Goal: Navigation & Orientation: Find specific page/section

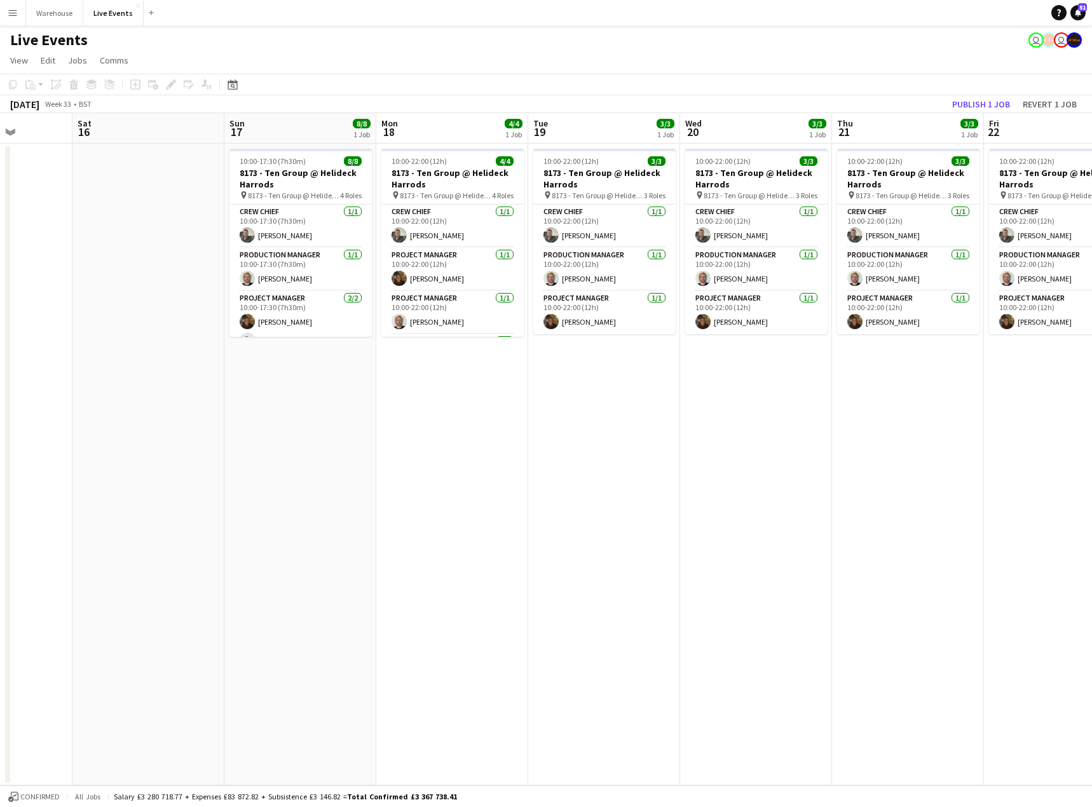
drag, startPoint x: 804, startPoint y: 377, endPoint x: -207, endPoint y: 388, distance: 1010.2
click at [0, 388] on html "Menu Boards Boards Boards All jobs Status Workforce Workforce My Workforce Recr…" at bounding box center [546, 403] width 1092 height 807
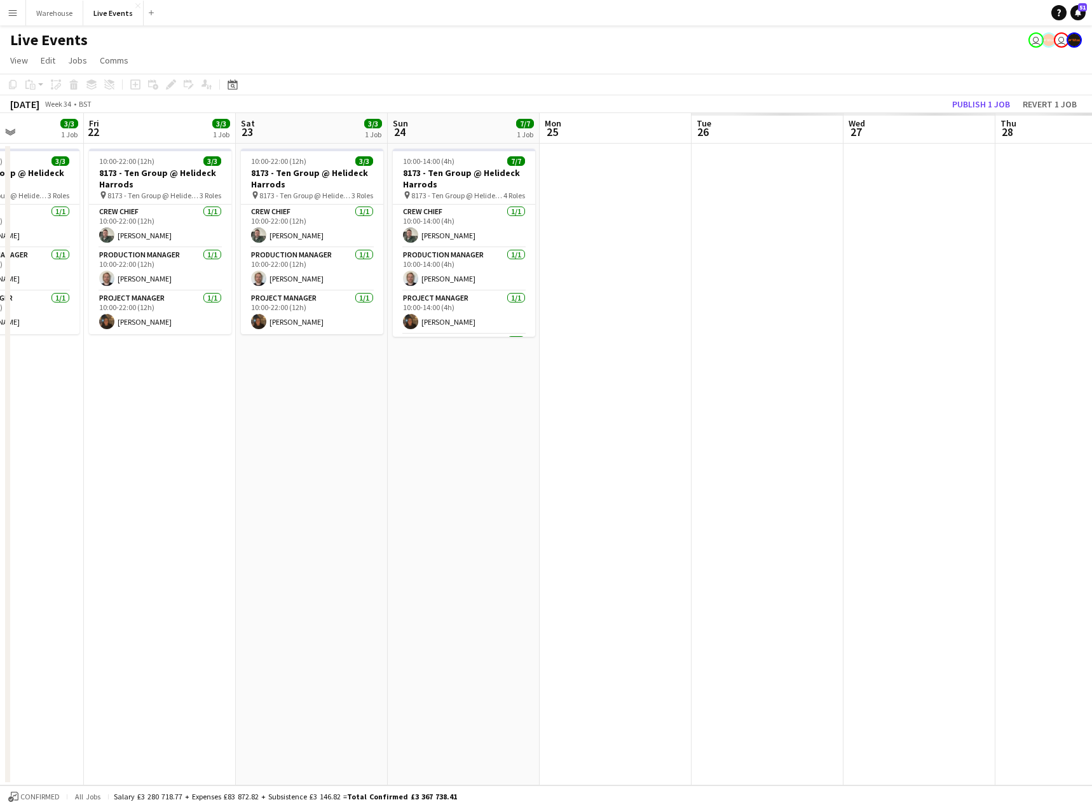
drag, startPoint x: 961, startPoint y: 515, endPoint x: 24, endPoint y: 521, distance: 937.7
click at [0, 527] on html "Menu Boards Boards Boards All jobs Status Workforce Workforce My Workforce Recr…" at bounding box center [546, 403] width 1092 height 807
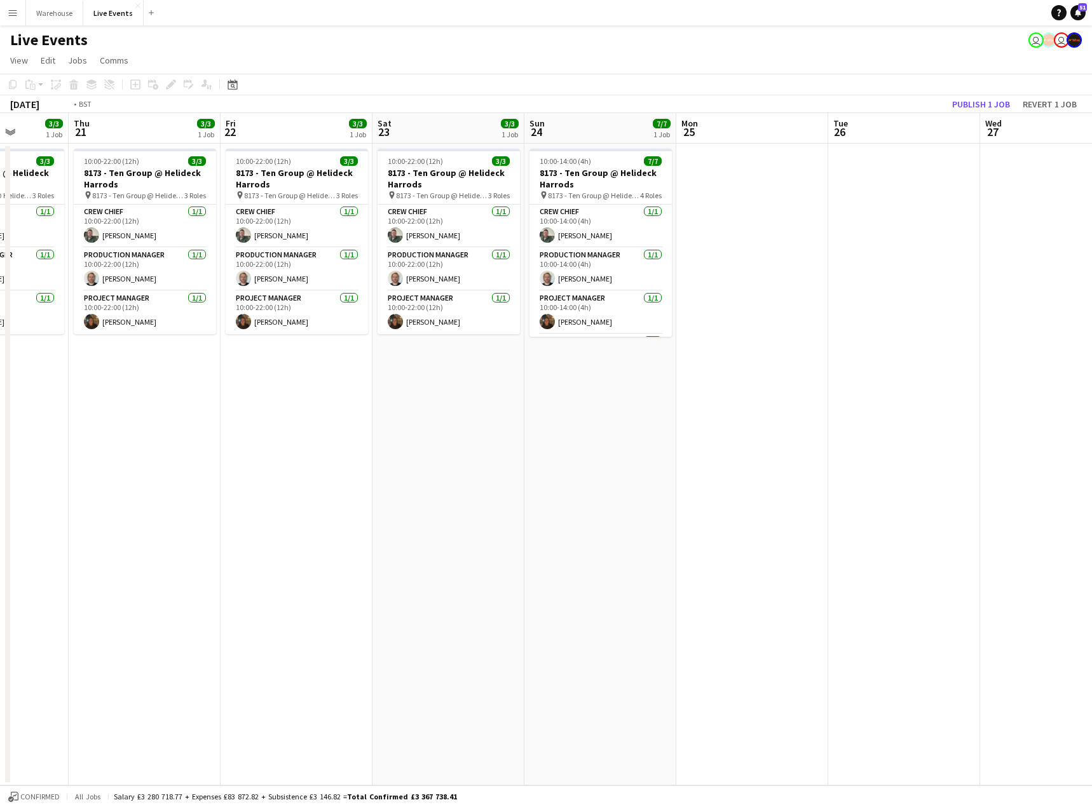
drag, startPoint x: 729, startPoint y: 521, endPoint x: -240, endPoint y: 540, distance: 969.0
click at [0, 540] on html "Menu Boards Boards Boards All jobs Status Workforce Workforce My Workforce Recr…" at bounding box center [546, 403] width 1092 height 807
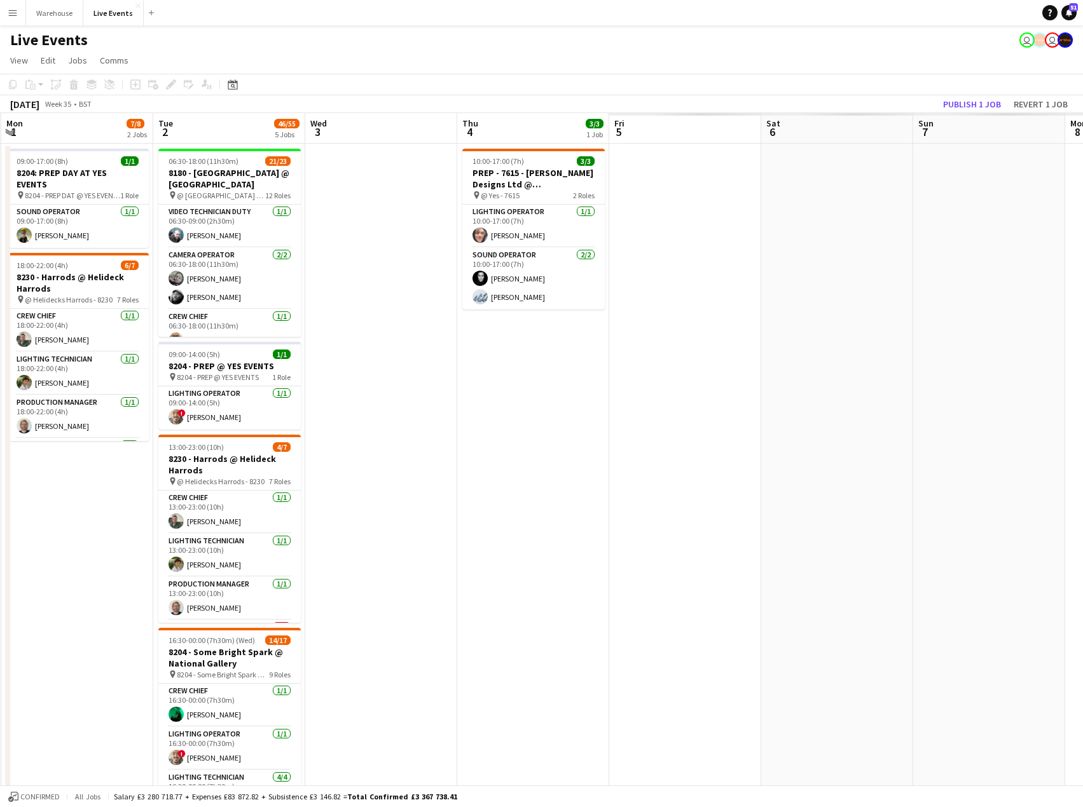
scroll to position [0, 313]
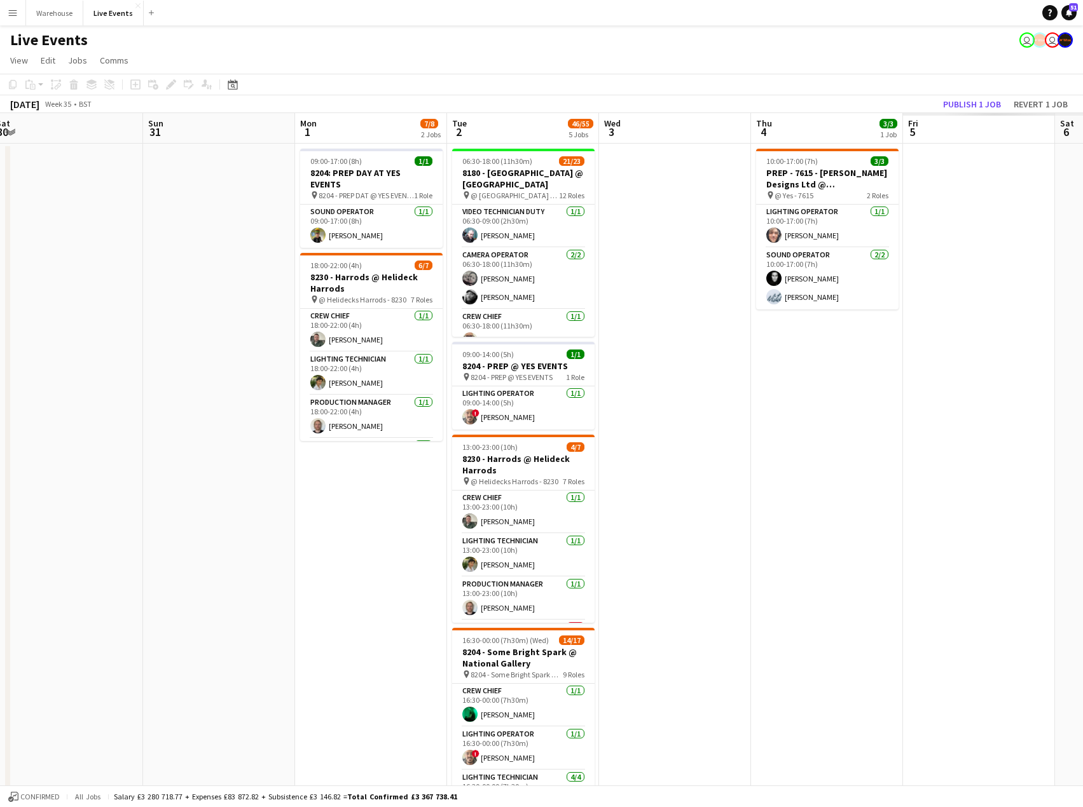
drag, startPoint x: 873, startPoint y: 577, endPoint x: -414, endPoint y: 540, distance: 1287.8
click at [0, 540] on html "Menu Boards Boards Boards All jobs Status Workforce Workforce My Workforce Recr…" at bounding box center [541, 534] width 1083 height 1069
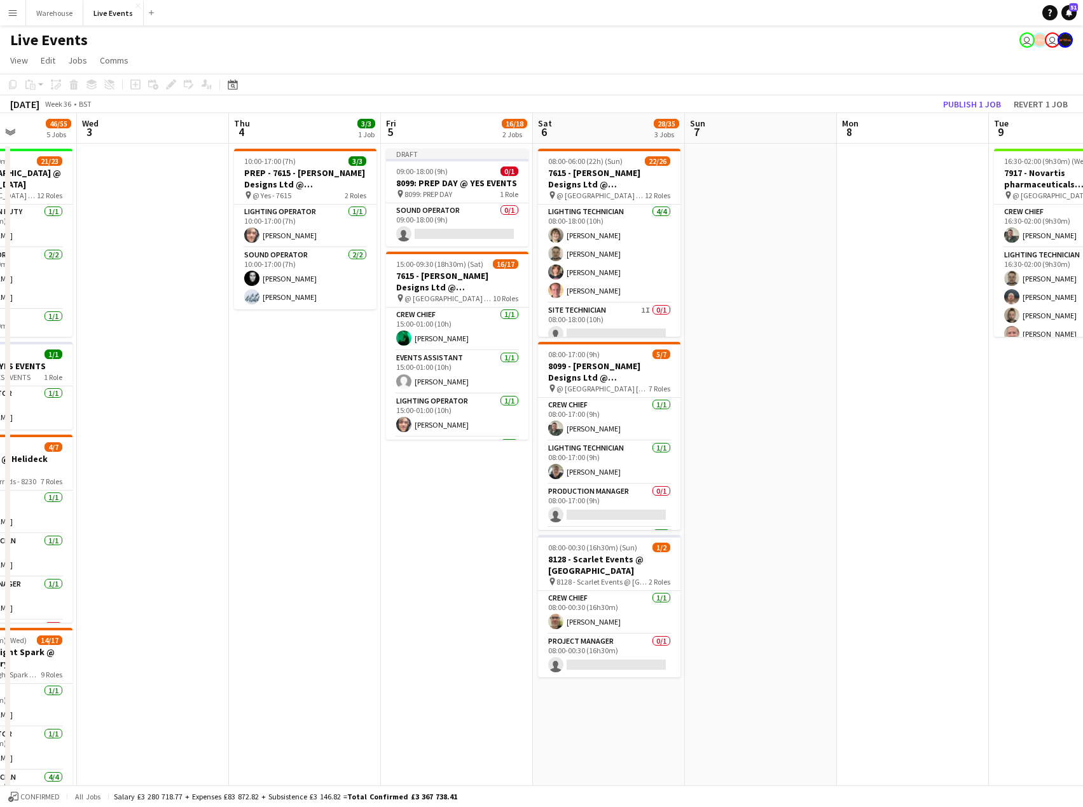
drag, startPoint x: 770, startPoint y: 558, endPoint x: 248, endPoint y: 568, distance: 522.0
click at [248, 568] on app-calendar-viewport "Sat 30 Sun 31 Mon 1 7/8 2 Jobs Tue 2 46/55 5 Jobs Wed 3 Thu 4 3/3 1 Job Fri 5 1…" at bounding box center [541, 580] width 1083 height 934
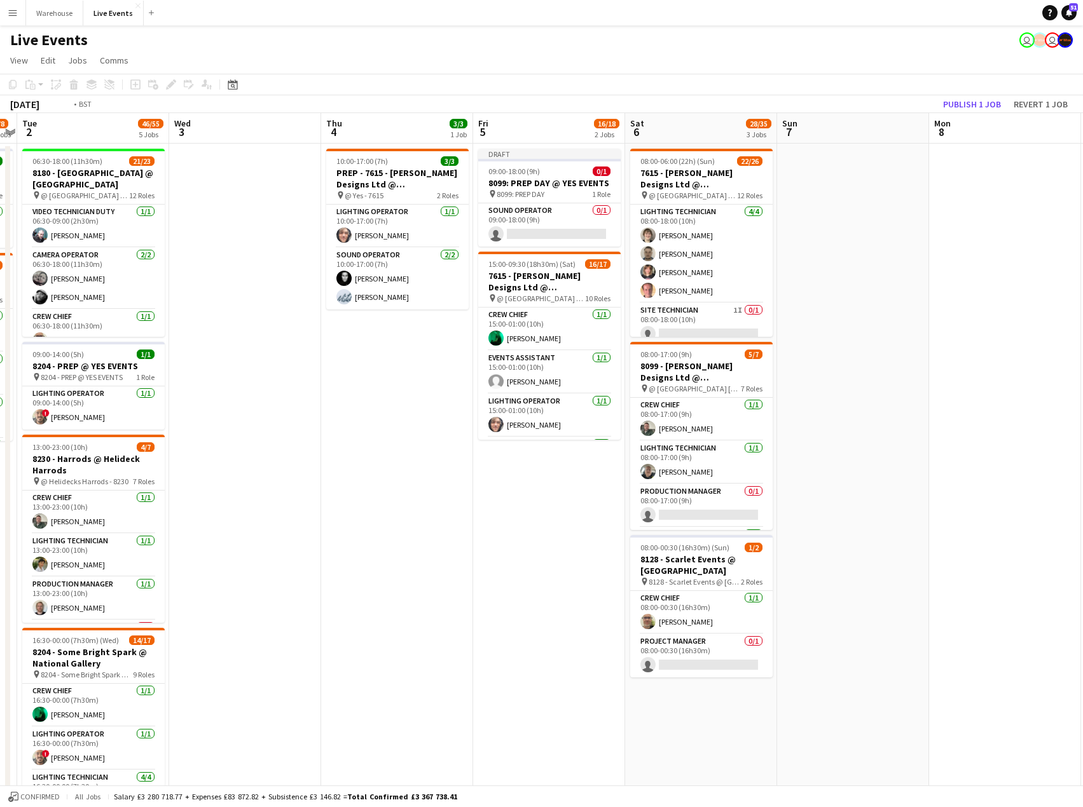
scroll to position [0, 314]
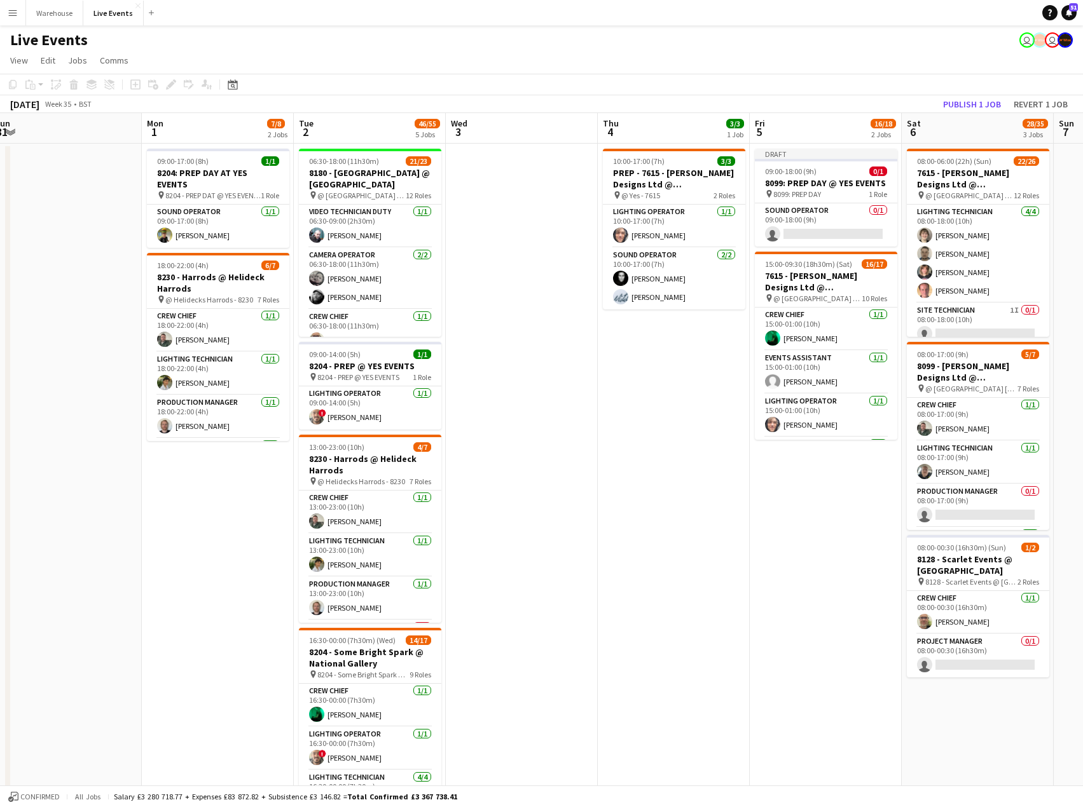
drag, startPoint x: 78, startPoint y: 563, endPoint x: 447, endPoint y: 570, distance: 368.8
click at [447, 570] on app-calendar-viewport "Fri 29 Sat 30 Sun 31 Mon 1 7/8 2 Jobs Tue 2 46/55 5 Jobs Wed 3 Thu 4 3/3 1 Job …" at bounding box center [541, 580] width 1083 height 934
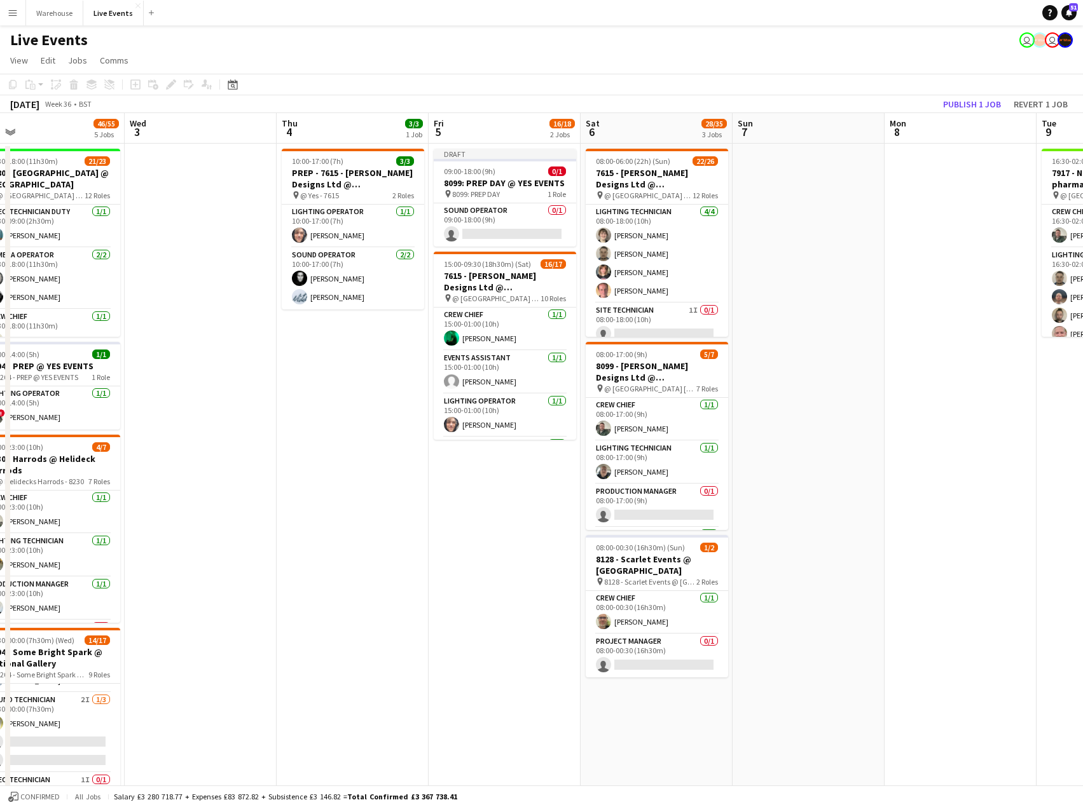
scroll to position [0, 397]
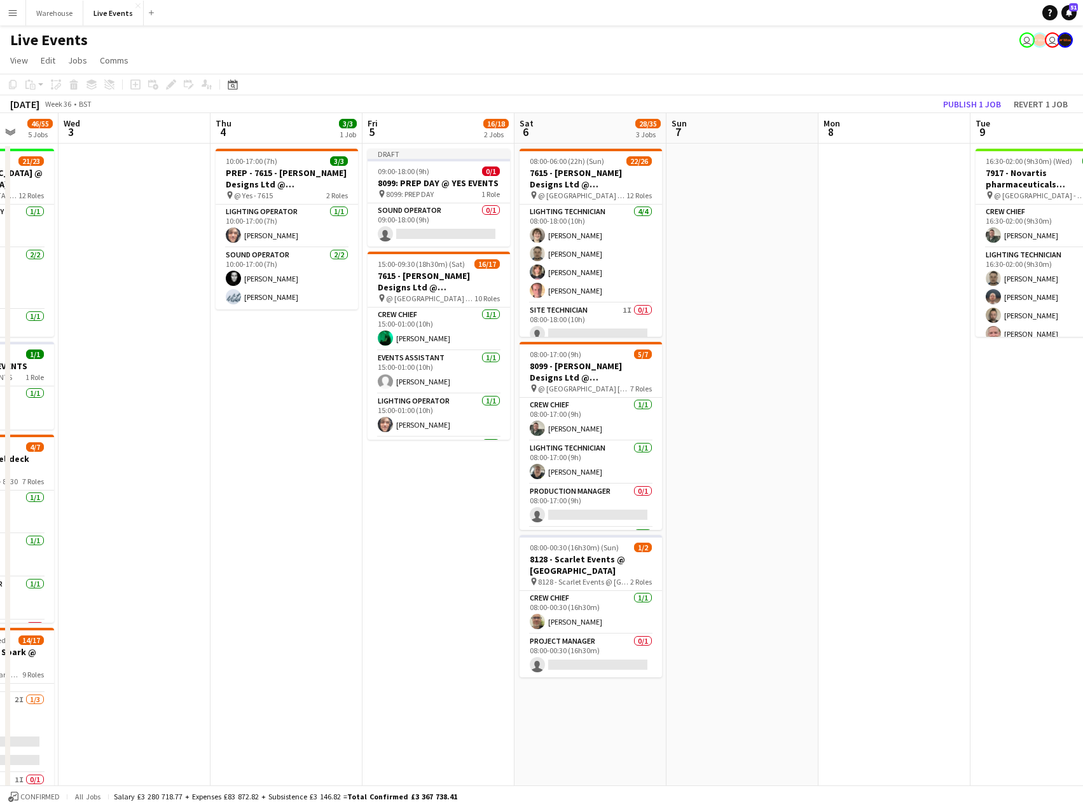
drag, startPoint x: 862, startPoint y: 522, endPoint x: 475, endPoint y: 559, distance: 389.0
click at [475, 559] on app-calendar-viewport "Sun 31 Mon 1 7/8 2 Jobs Tue 2 46/55 5 Jobs Wed 3 Thu 4 3/3 1 Job Fri 5 16/18 2 …" at bounding box center [541, 580] width 1083 height 934
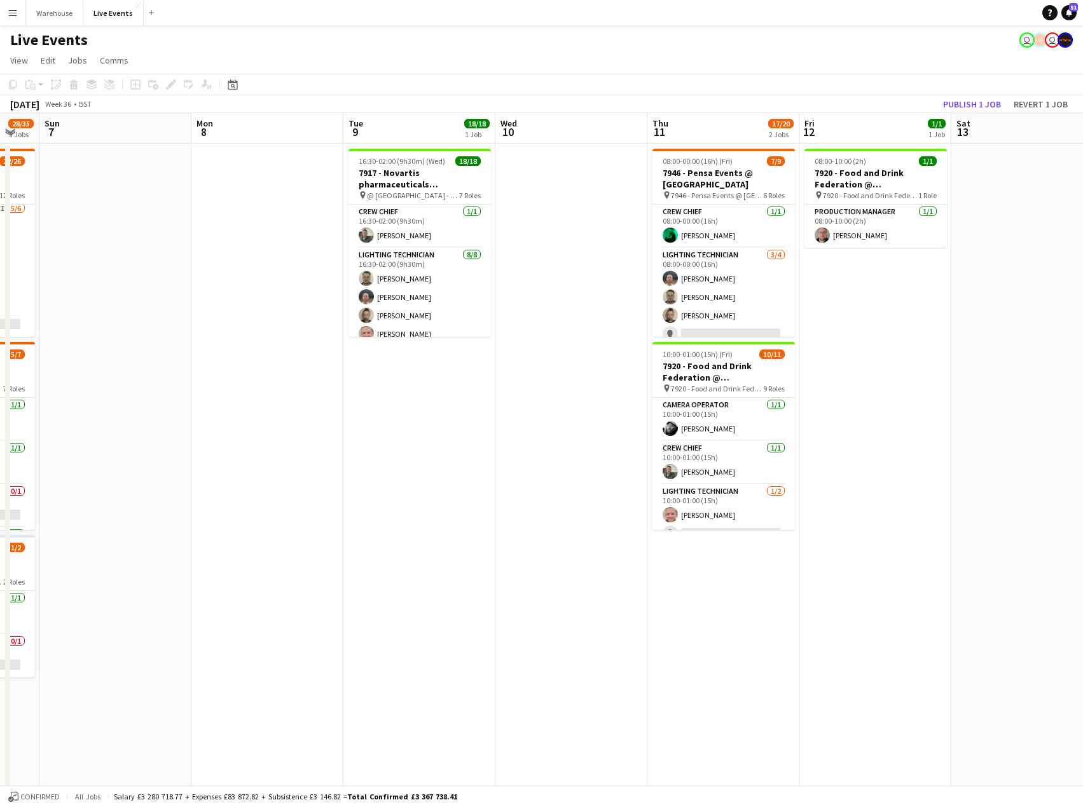
scroll to position [0, 537]
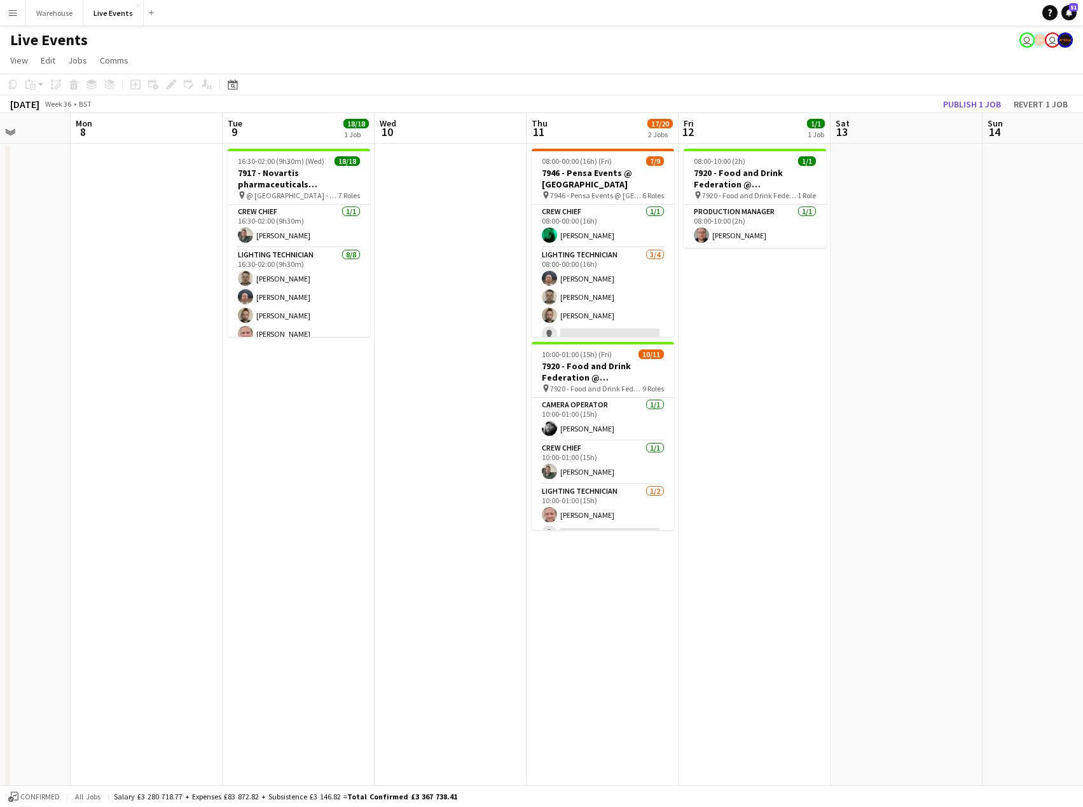
drag, startPoint x: 968, startPoint y: 409, endPoint x: 221, endPoint y: 479, distance: 750.9
click at [221, 479] on app-calendar-viewport "Thu 4 3/3 1 Job Fri 5 16/18 2 Jobs Sat 6 28/35 3 Jobs Sun 7 Mon 8 Tue 9 18/18 1…" at bounding box center [541, 580] width 1083 height 934
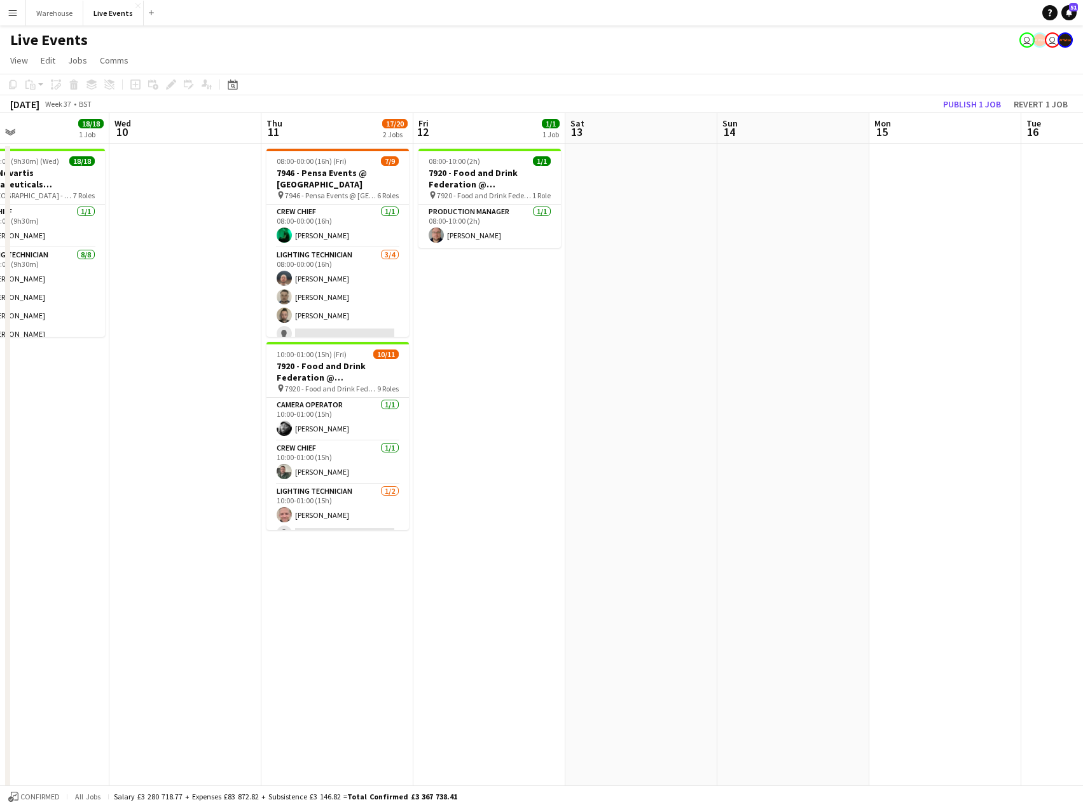
scroll to position [0, 505]
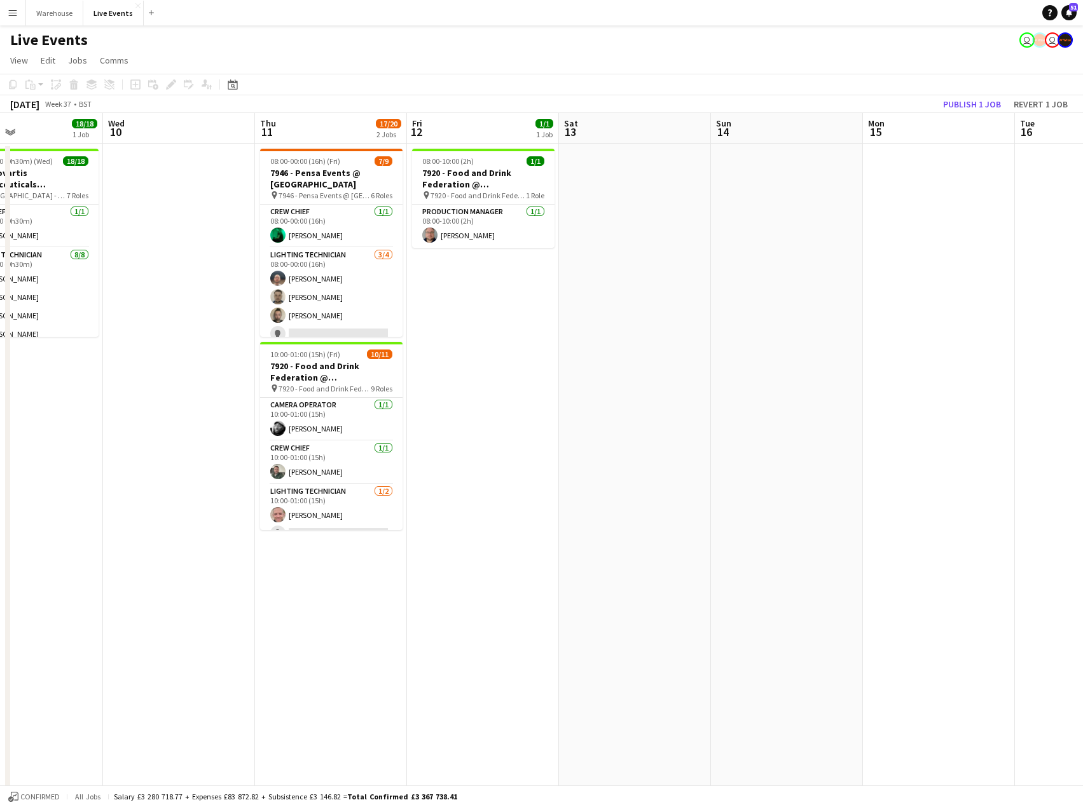
drag, startPoint x: 463, startPoint y: 256, endPoint x: 192, endPoint y: 275, distance: 272.1
click at [192, 275] on app-calendar-viewport "Sat 6 28/35 3 Jobs Sun 7 Mon 8 Tue 9 18/18 1 Job Wed 10 Thu 11 17/20 2 Jobs Fri…" at bounding box center [541, 580] width 1083 height 934
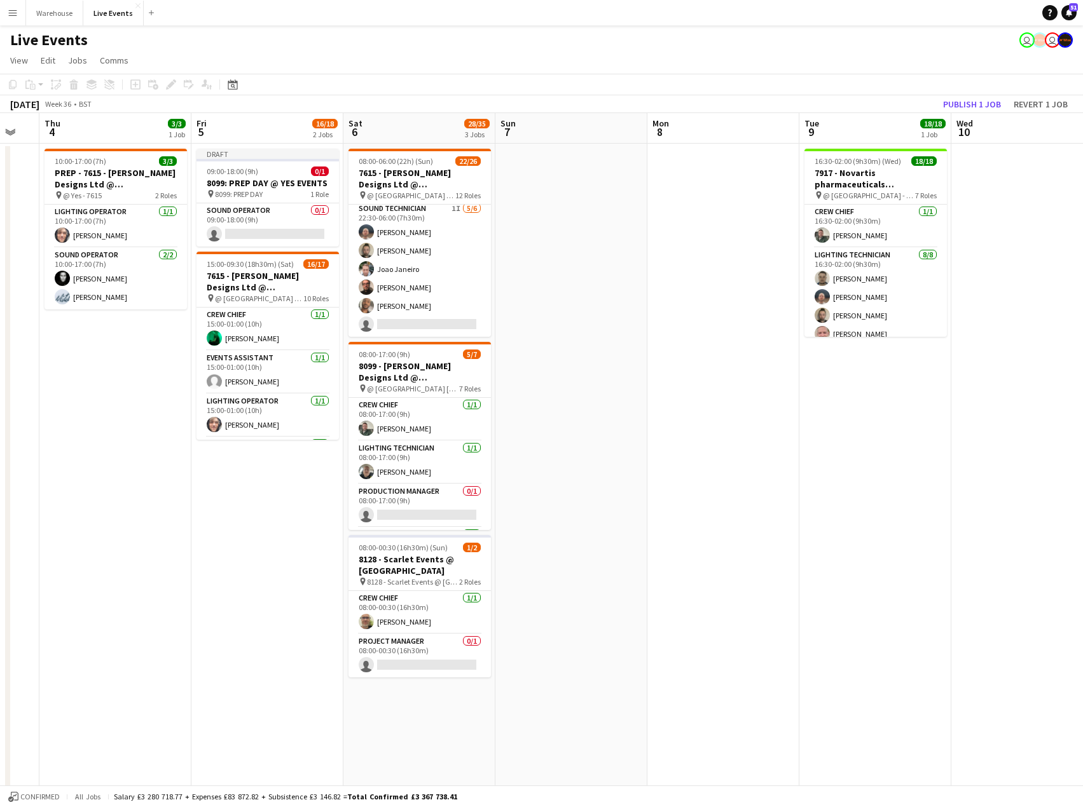
scroll to position [0, 327]
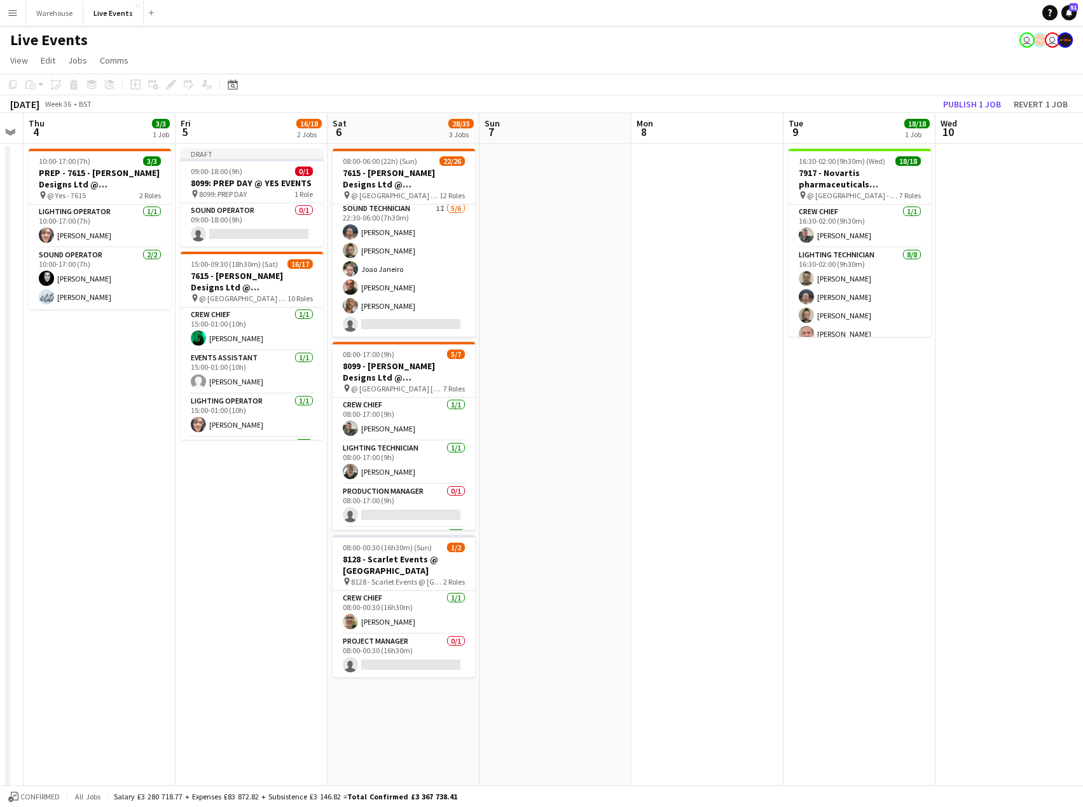
drag, startPoint x: 134, startPoint y: 532, endPoint x: 1072, endPoint y: 529, distance: 937.7
click at [1072, 529] on app-calendar-viewport "Tue 2 46/55 5 Jobs Wed 3 Thu 4 3/3 1 Job Fri 5 16/18 2 Jobs Sat 6 28/35 3 Jobs …" at bounding box center [541, 580] width 1083 height 934
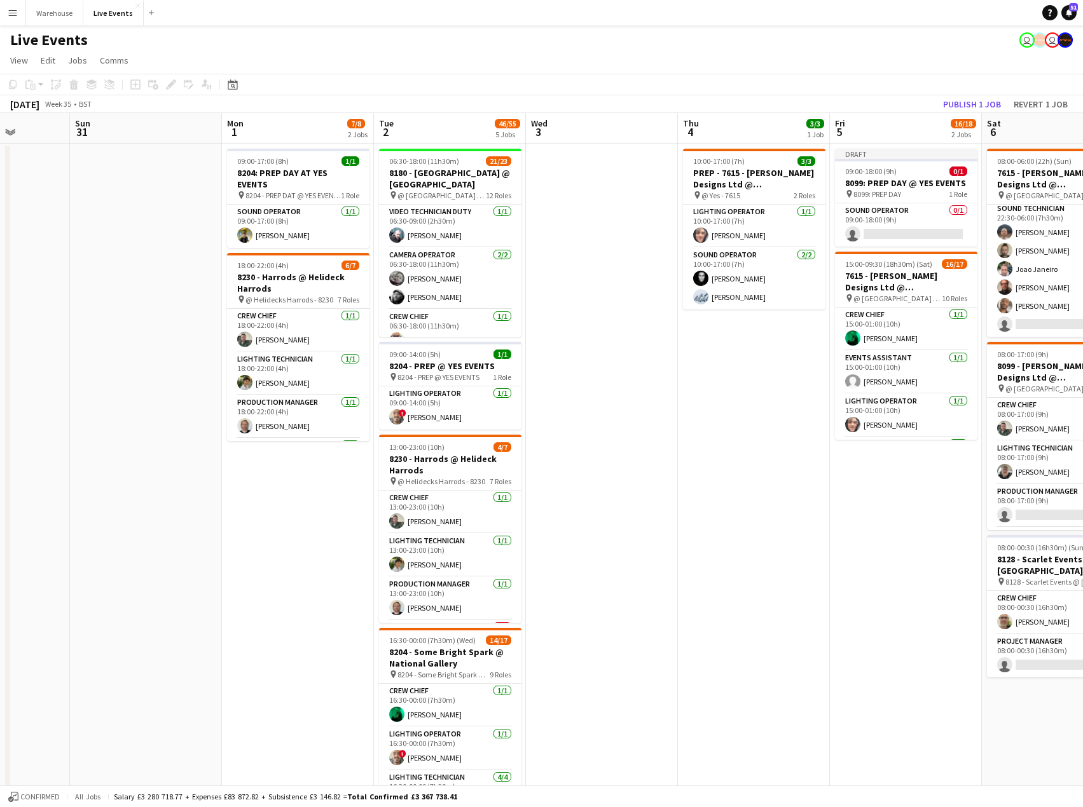
scroll to position [0, 339]
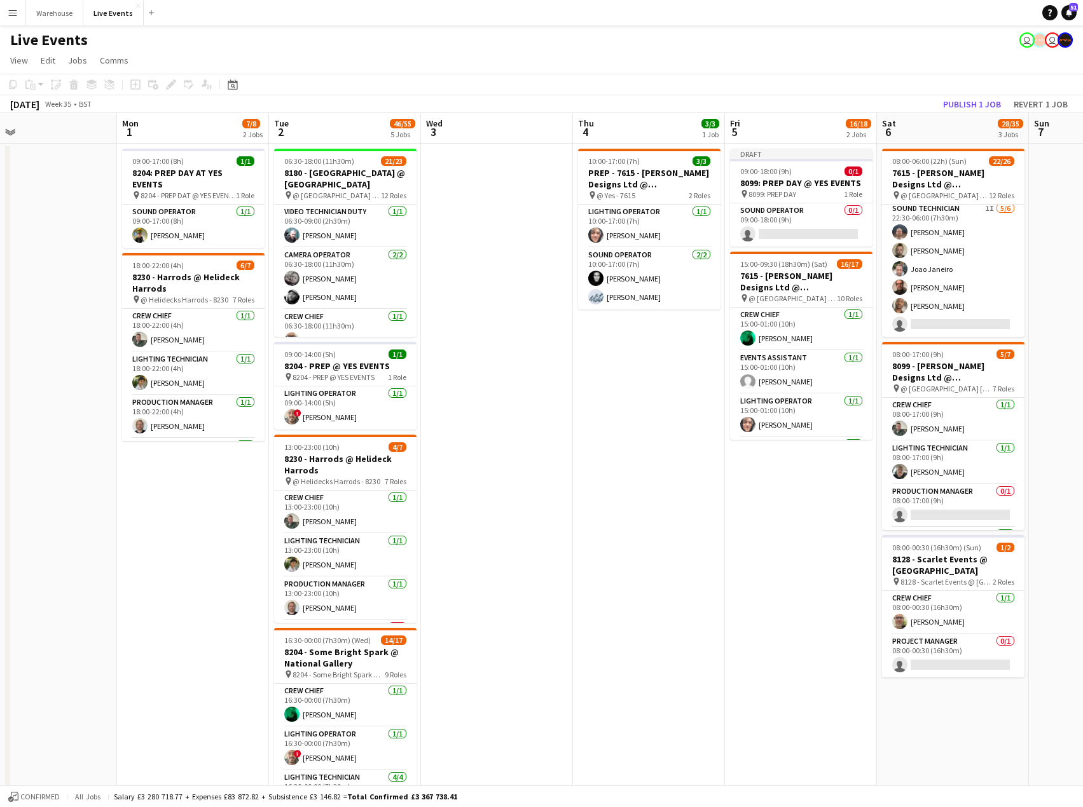
drag, startPoint x: 263, startPoint y: 596, endPoint x: 707, endPoint y: 568, distance: 444.6
click at [707, 568] on app-calendar-viewport "Fri 29 Sat 30 Sun 31 Mon 1 7/8 2 Jobs Tue 2 46/55 5 Jobs Wed 3 Thu 4 3/3 1 Job …" at bounding box center [541, 580] width 1083 height 934
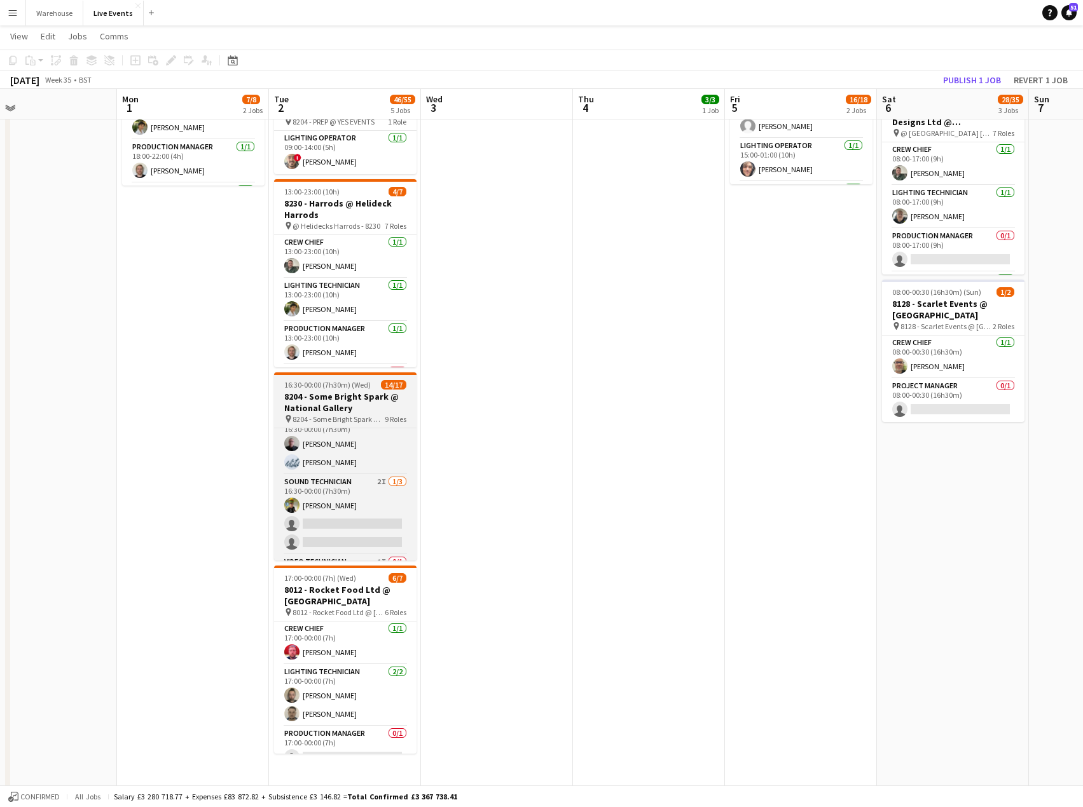
scroll to position [404, 0]
